Goal: Navigation & Orientation: Find specific page/section

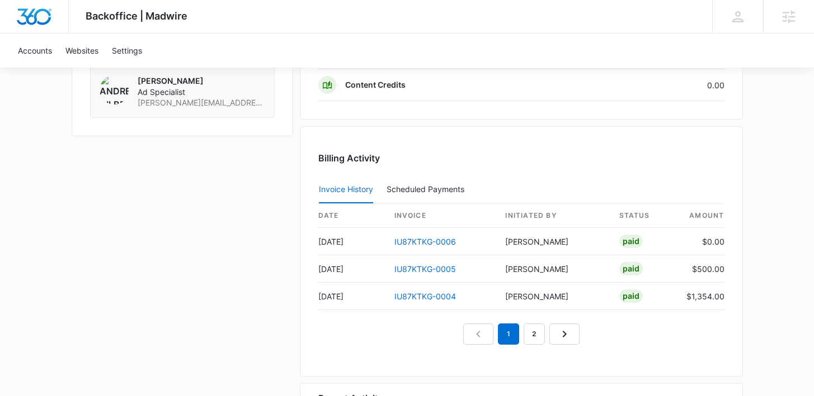
scroll to position [1028, 0]
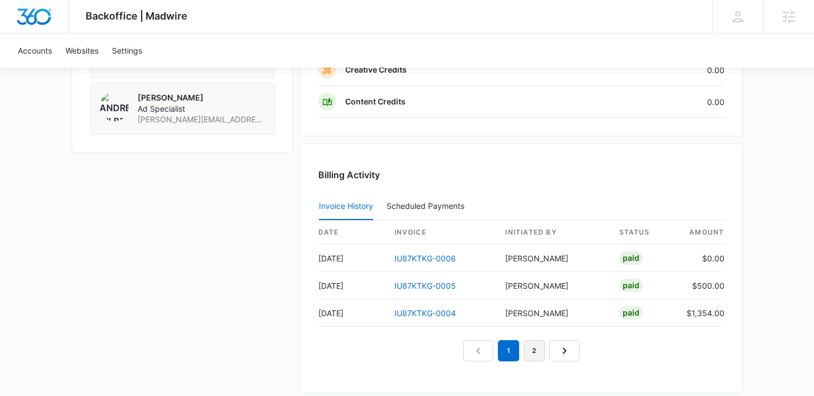
click at [528, 349] on link "2" at bounding box center [533, 351] width 21 height 21
click at [501, 354] on link "1" at bounding box center [508, 351] width 21 height 21
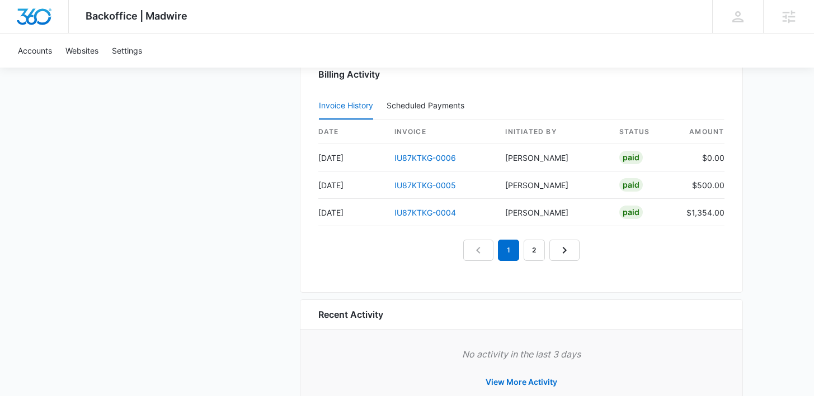
scroll to position [1167, 0]
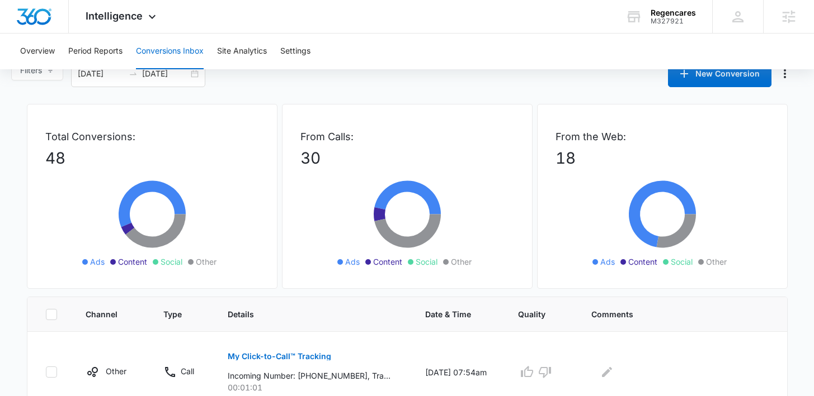
scroll to position [2, 0]
